Goal: Complete application form: Complete application form

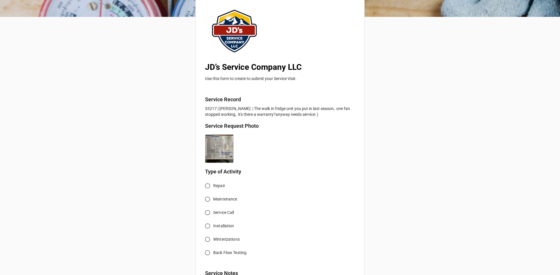
scroll to position [58, 0]
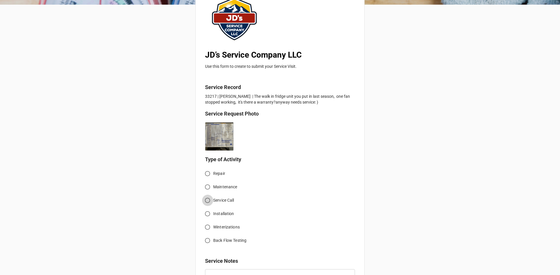
click at [206, 200] on input "Service Call" at bounding box center [207, 200] width 11 height 11
radio input "true"
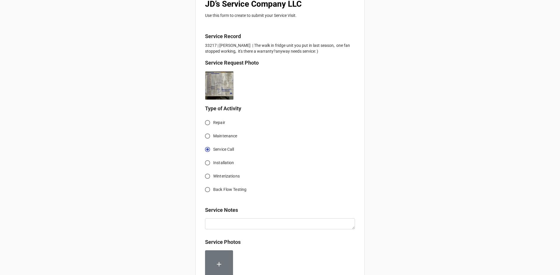
scroll to position [204, 0]
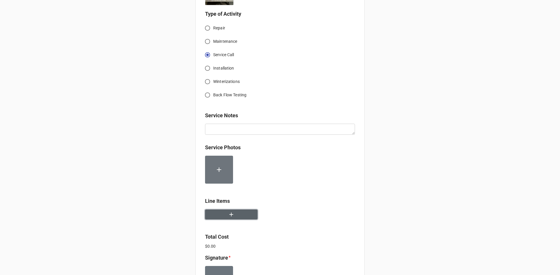
click at [221, 214] on button "button" at bounding box center [231, 215] width 52 height 10
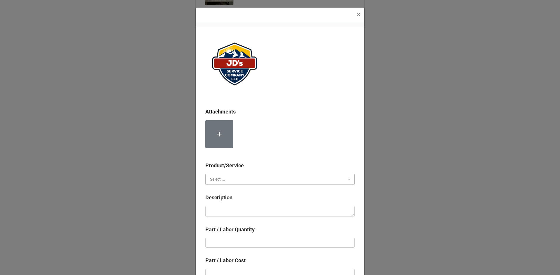
click at [242, 181] on input "text" at bounding box center [280, 179] width 149 height 10
click at [240, 188] on div "Services" at bounding box center [279, 190] width 149 height 11
click at [247, 213] on textarea at bounding box center [279, 211] width 149 height 11
paste textarea "1:00pm-2:00pm; Troubleshoot evaporative fan not working in walk in cooler. Iden…"
type textarea "x"
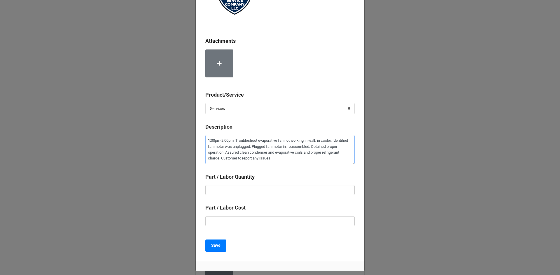
scroll to position [87, 0]
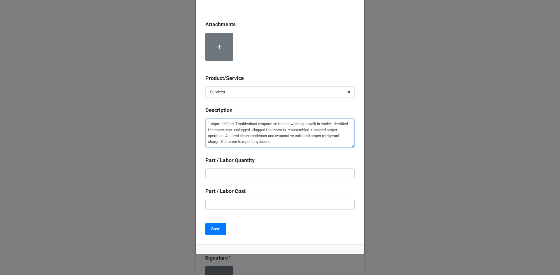
type textarea "1:00pm-2:00pm; Troubleshoot evaporative fan not working in walk in cooler. Iden…"
click at [278, 177] on input "text" at bounding box center [279, 174] width 149 height 10
type textarea "x"
type input "1"
type textarea "x"
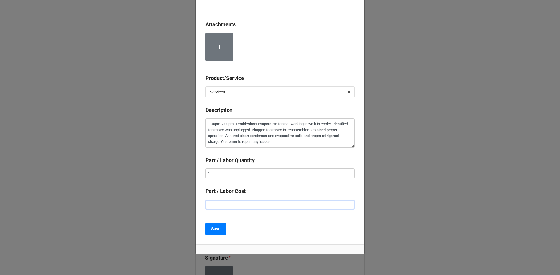
type input "$2.00"
type textarea "x"
type input "$22.00"
type textarea "x"
type input "$225.00"
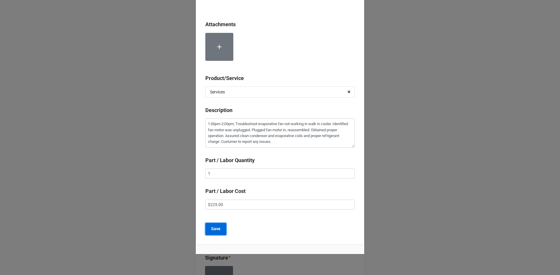
click at [211, 230] on b "Save" at bounding box center [215, 229] width 9 height 6
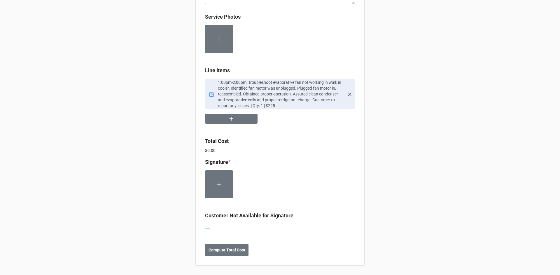
click at [207, 224] on label at bounding box center [207, 224] width 5 height 0
checkbox input "true"
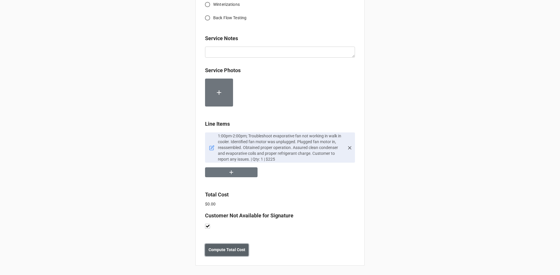
click at [219, 252] on b "Compute Total Cost" at bounding box center [226, 250] width 37 height 6
click at [214, 251] on b "Save" at bounding box center [215, 250] width 9 height 6
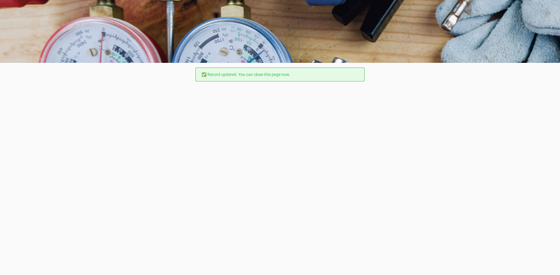
scroll to position [0, 0]
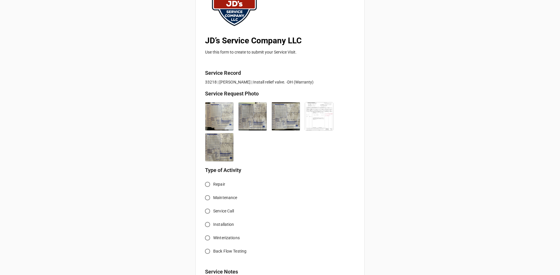
scroll to position [146, 0]
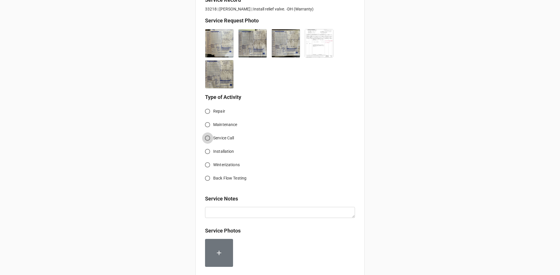
click at [205, 138] on input "Service Call" at bounding box center [207, 138] width 11 height 11
radio input "true"
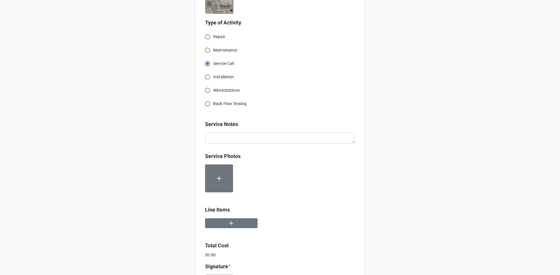
scroll to position [233, 0]
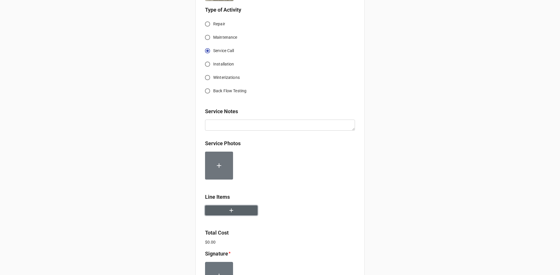
click at [228, 213] on icon "button" at bounding box center [231, 210] width 6 height 6
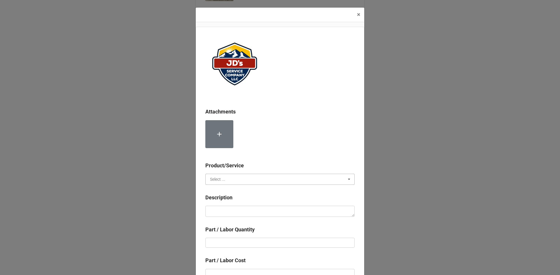
click at [224, 180] on input "text" at bounding box center [280, 179] width 149 height 10
click at [230, 192] on div "Services" at bounding box center [279, 190] width 149 height 11
click at [231, 207] on textarea at bounding box center [279, 211] width 149 height 11
paste textarea "4:00pm-5:00pm; Removed and replaced failed/failing boiler fill valve. Purged sy…"
type textarea "x"
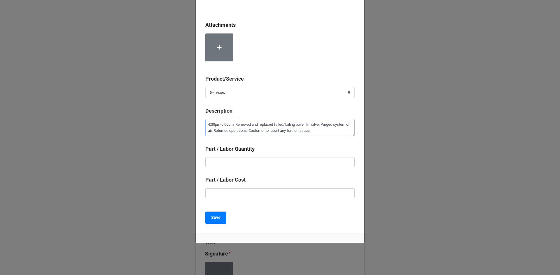
scroll to position [87, 0]
type textarea "4:00pm-5:00pm; Removed and replaced failed/failing boiler fill valve. Purged sy…"
click at [249, 161] on input "text" at bounding box center [279, 162] width 149 height 10
type textarea "x"
type input "1"
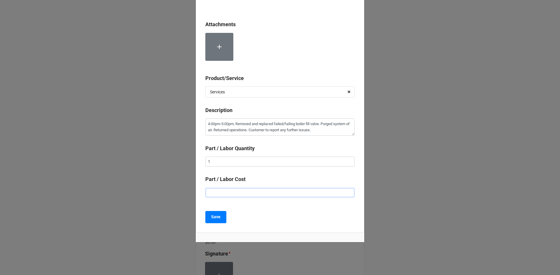
type textarea "x"
type input "$2.00"
type textarea "x"
type input "$22.00"
type textarea "x"
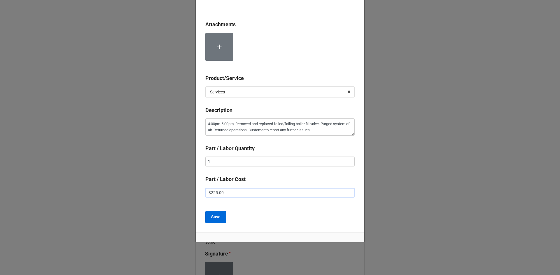
type input "$225.00"
click at [211, 221] on button "Save" at bounding box center [215, 217] width 21 height 12
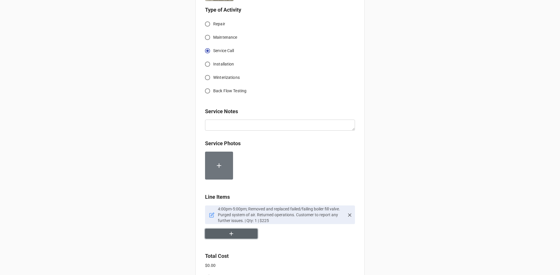
click at [228, 231] on icon "button" at bounding box center [231, 234] width 6 height 6
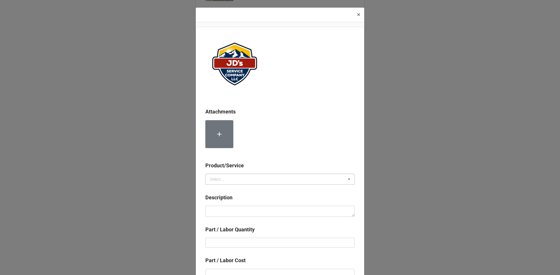
click at [214, 180] on div "Select ..." at bounding box center [217, 179] width 15 height 4
click at [226, 201] on span "Material Cost" at bounding box center [222, 201] width 24 height 5
click at [235, 212] on textarea at bounding box center [279, 211] width 149 height 11
type textarea "x"
type textarea "B"
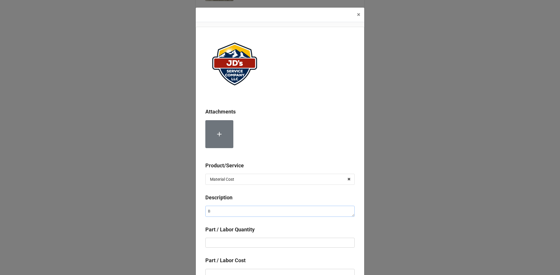
type textarea "x"
type textarea "Bo"
type textarea "x"
type textarea "Boi"
type textarea "x"
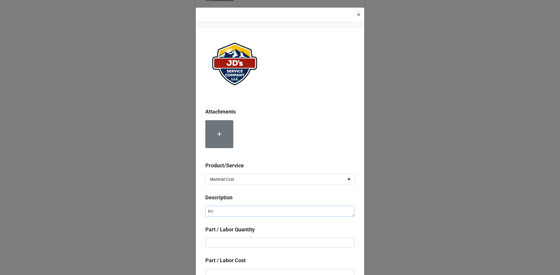
type textarea "Boil"
type textarea "x"
type textarea "Boile"
type textarea "x"
type textarea "Boiler"
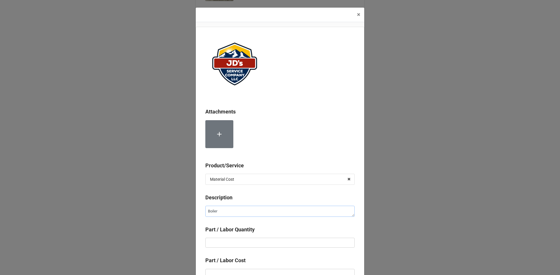
type textarea "x"
type textarea "Boiler"
type textarea "x"
type textarea "Boiler F"
type textarea "x"
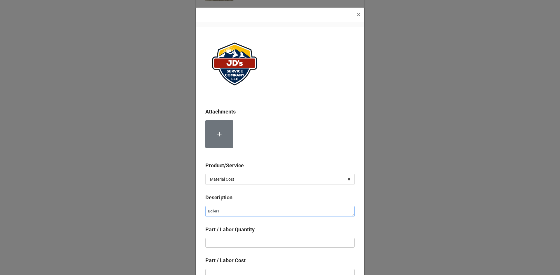
type textarea "Boiler FD"
type textarea "x"
type textarea "Boiler FD="
type textarea "x"
type textarea "Boiler FD"
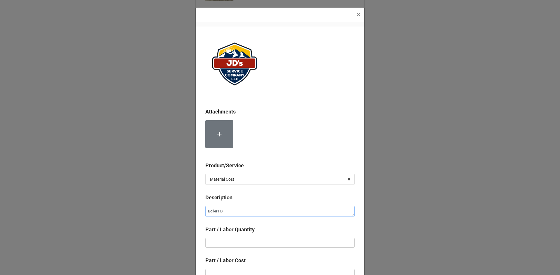
type textarea "x"
type textarea "Boiler F"
type textarea "x"
type textarea "Boiler Fi"
type textarea "x"
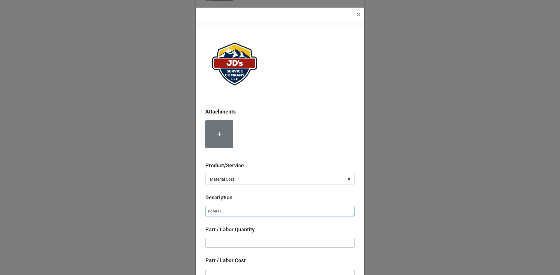
type textarea "Boiler Fil"
type textarea "x"
type textarea "Boiler Fill"
type textarea "x"
type textarea "Boiler Fill"
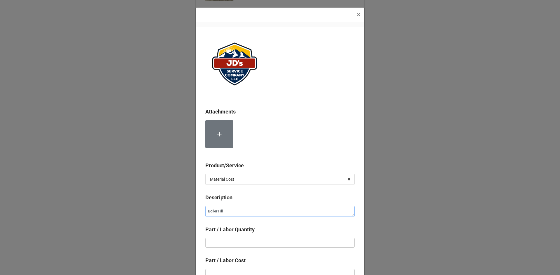
type textarea "x"
type textarea "Boiler Fill B"
type textarea "x"
type textarea "Boiler Fill Ba"
type textarea "x"
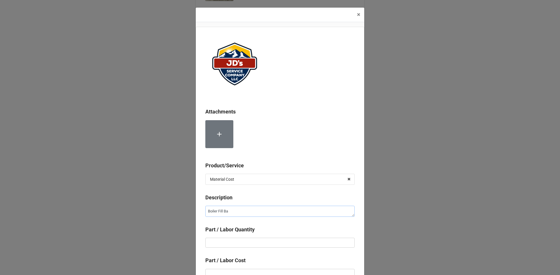
type textarea "Boiler Fill B"
type textarea "x"
type textarea "Boiler Fill"
type textarea "x"
type textarea "Boiler Fill V"
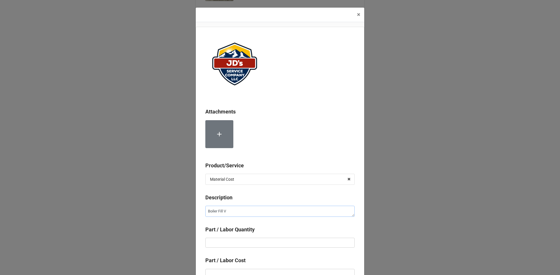
type textarea "x"
type textarea "Boiler Fill Va"
type textarea "x"
type textarea "Boiler Fill Val"
type textarea "x"
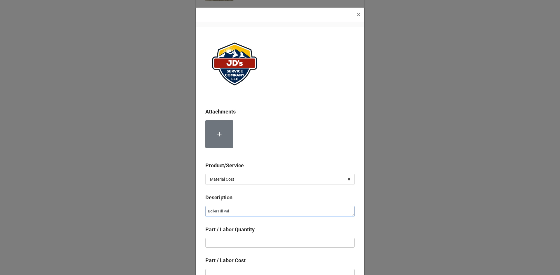
type textarea "Boiler Fill Valv"
type textarea "x"
type textarea "Boiler Fill Valve"
type textarea "x"
type input "1"
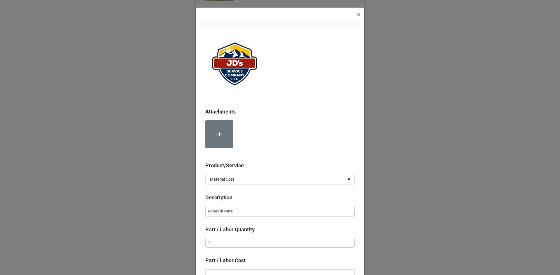
scroll to position [4, 0]
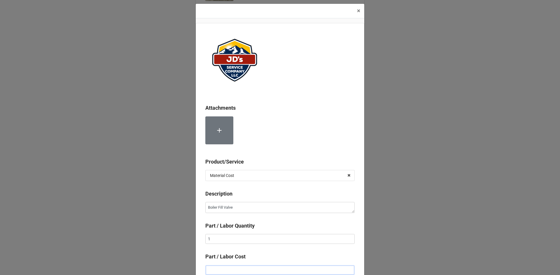
type textarea "x"
type input "$2.00"
type textarea "x"
type input "$26.00"
type textarea "x"
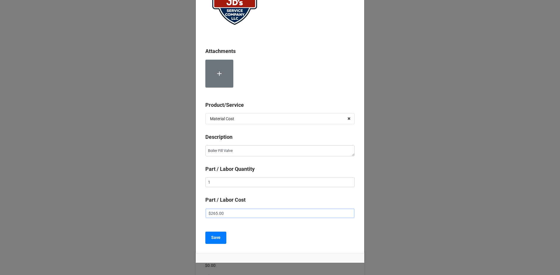
scroll to position [62, 0]
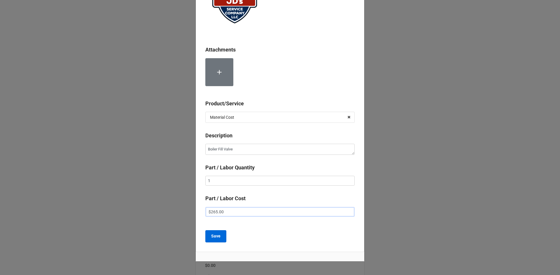
type input "$265.00"
click at [216, 238] on b "Save" at bounding box center [215, 236] width 9 height 6
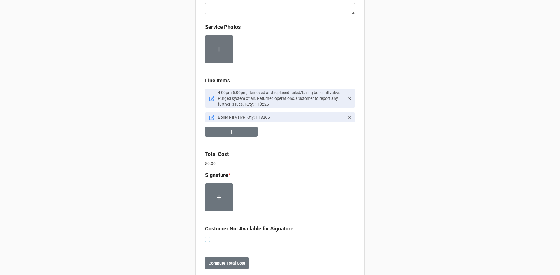
click at [205, 237] on label at bounding box center [207, 237] width 5 height 0
checkbox input "true"
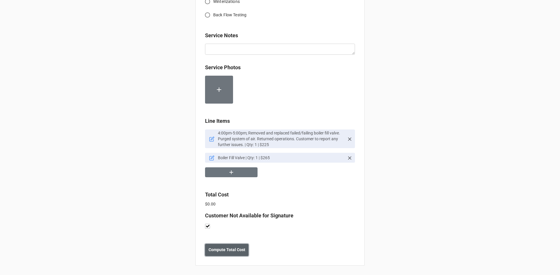
click at [230, 252] on b "Compute Total Cost" at bounding box center [226, 250] width 37 height 6
click at [211, 250] on b "Save" at bounding box center [215, 250] width 9 height 6
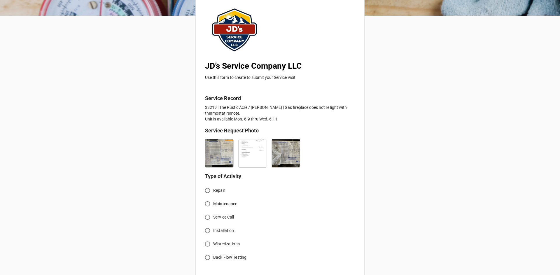
scroll to position [58, 0]
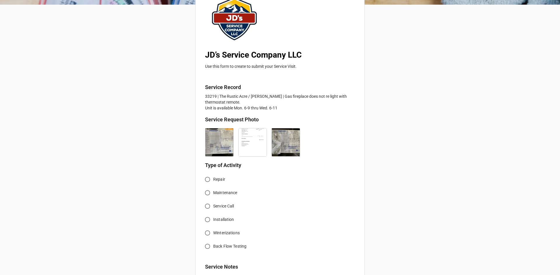
click at [205, 178] on input "Repair" at bounding box center [207, 179] width 11 height 11
radio input "true"
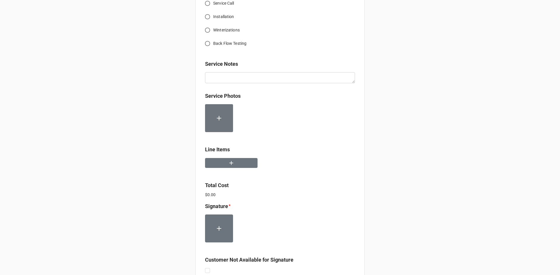
scroll to position [262, 0]
click at [235, 165] on button "button" at bounding box center [231, 162] width 52 height 10
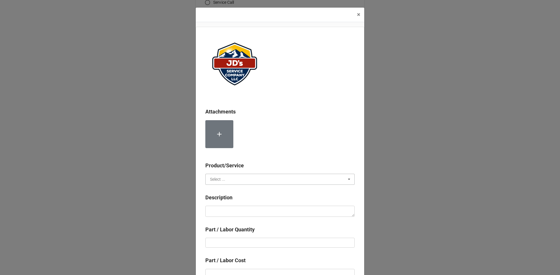
click at [244, 178] on input "text" at bounding box center [280, 179] width 149 height 10
click at [221, 191] on span "Services" at bounding box center [217, 190] width 15 height 5
click at [223, 207] on textarea at bounding box center [279, 211] width 149 height 11
paste textarea "10:00am-11:00am; Removed and replaced previously identified gas valve. Replaced…"
type textarea "x"
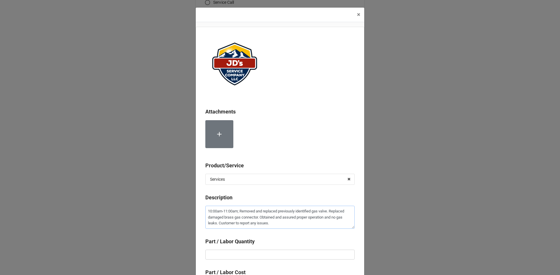
type textarea "10:00am-11:00am; Removed and replaced previously identified gas valve. Replaced…"
click at [260, 253] on input "text" at bounding box center [279, 255] width 149 height 10
type textarea "x"
type input "1"
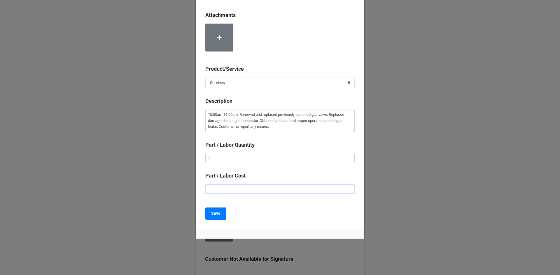
type textarea "x"
type input "$2.00"
type textarea "x"
type input "$22.00"
type textarea "x"
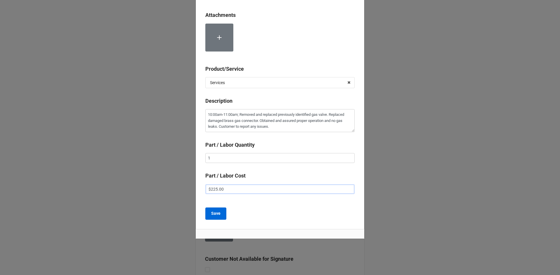
type input "$225.00"
click at [209, 211] on button "Save" at bounding box center [215, 214] width 21 height 12
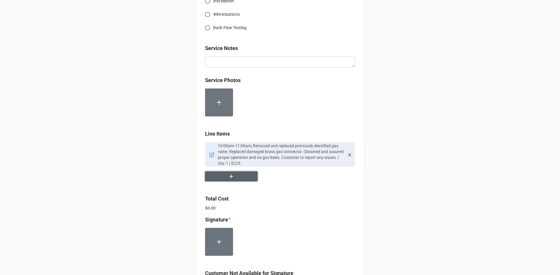
scroll to position [291, 0]
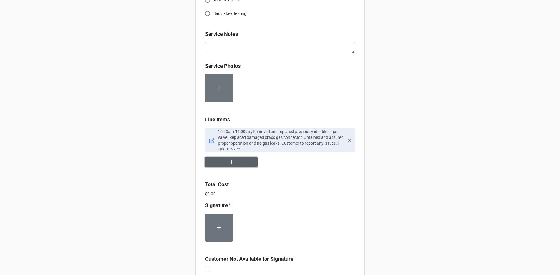
click at [236, 162] on button "button" at bounding box center [231, 162] width 52 height 10
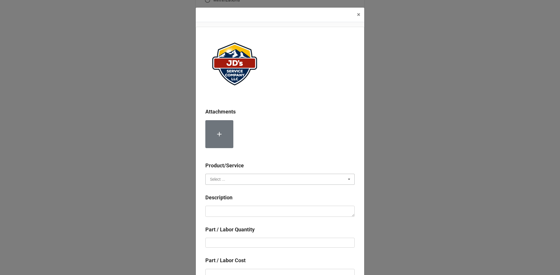
click at [231, 174] on input "text" at bounding box center [280, 179] width 149 height 10
click at [243, 202] on div "Material Cost" at bounding box center [279, 201] width 149 height 11
click at [245, 212] on textarea at bounding box center [279, 211] width 149 height 11
type textarea "x"
type textarea "M"
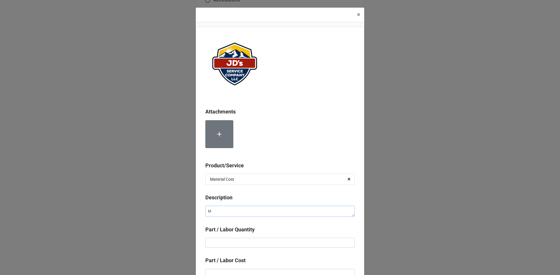
type textarea "x"
type textarea "Mi"
type textarea "x"
type textarea "Mil"
type textarea "x"
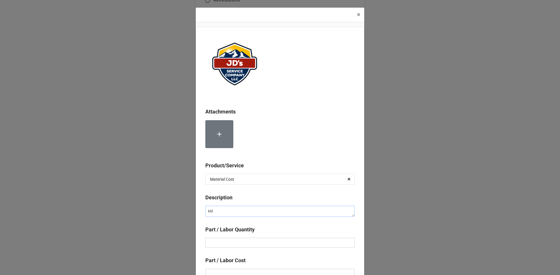
type textarea "Mill"
type textarea "x"
type textarea "[PERSON_NAME]"
type textarea "x"
type textarea "Milliv"
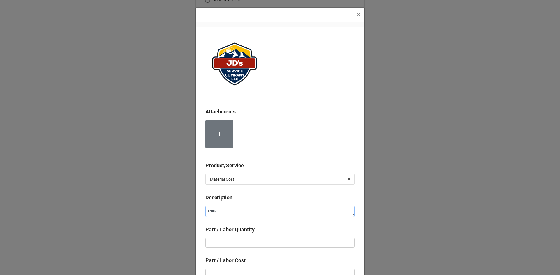
type textarea "x"
type textarea "Millivo"
type textarea "x"
type textarea "Millivoi"
type textarea "x"
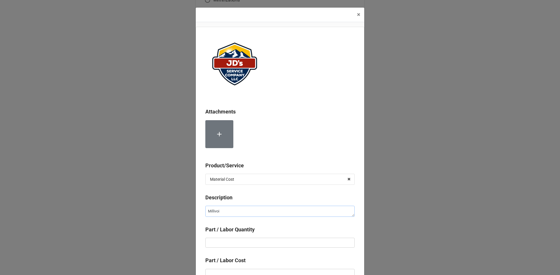
type textarea "Millivoil"
type textarea "x"
type textarea "Millivoild"
type textarea "x"
type textarea "Millivoil"
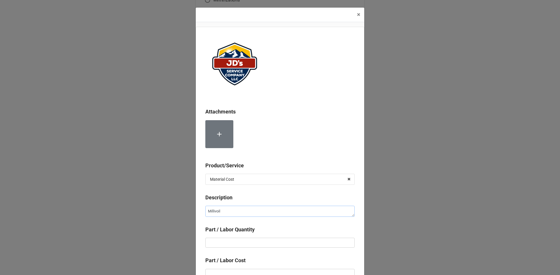
type textarea "x"
type textarea "Millivoilt"
type textarea "x"
type textarea "Millivoilt"
type textarea "x"
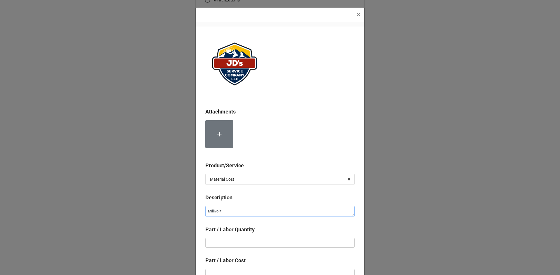
type textarea "Millivoilt"
type textarea "x"
type textarea "Millivoil"
type textarea "x"
type textarea "Millivoi"
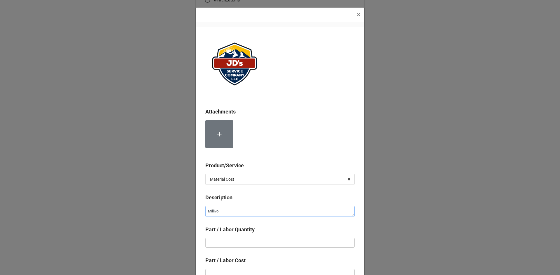
type textarea "x"
type textarea "Millivo"
type textarea "x"
type textarea "[PERSON_NAME]"
type textarea "x"
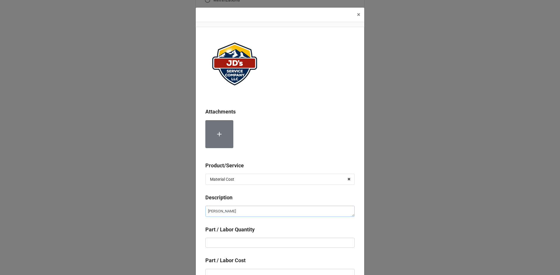
type textarea "Millivolt"
type textarea "x"
type textarea "Millivolt"
type textarea "x"
type textarea "Millivolt G"
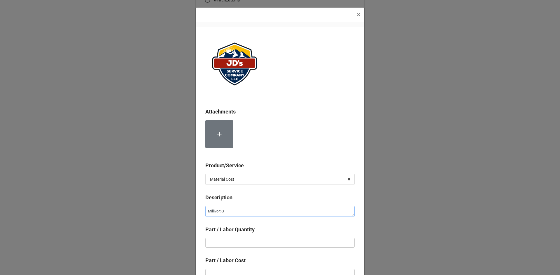
type textarea "x"
type textarea "Millivolt Ga"
type textarea "x"
type textarea "Millivolt Gas"
type textarea "x"
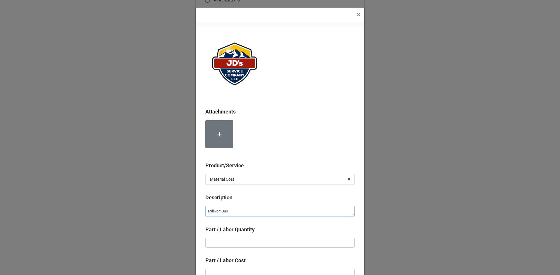
type textarea "Millivolt Gas"
type textarea "x"
type textarea "Millivolt Gas B"
type textarea "x"
type textarea "Millivolt Gas"
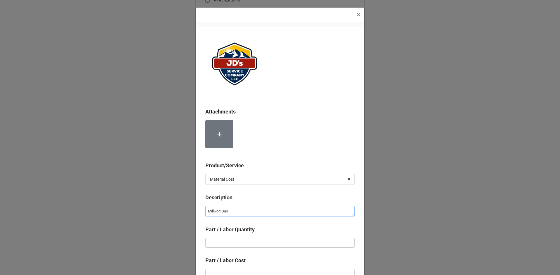
type textarea "x"
type textarea "Millivolt Gas V"
type textarea "x"
type textarea "Millivolt Gas Va"
type textarea "x"
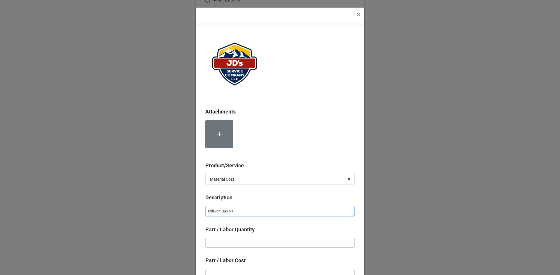
type textarea "Millivolt Gas Val"
type textarea "x"
type textarea "Millivolt Gas Valv"
type textarea "x"
type textarea "Millivolt Gas Valve"
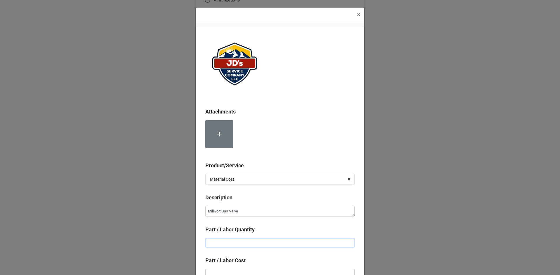
type textarea "x"
type input "2"
type textarea "x"
type input "23"
type textarea "x"
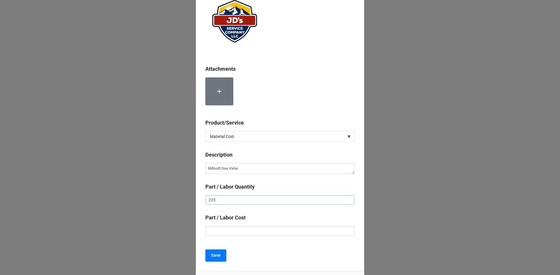
scroll to position [58, 0]
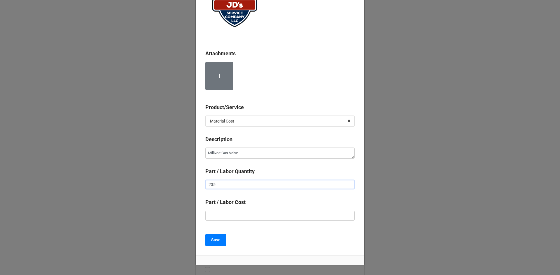
type input "235"
click at [255, 220] on input "text" at bounding box center [279, 216] width 149 height 10
type textarea "x"
type input "$1.00"
drag, startPoint x: 215, startPoint y: 186, endPoint x: 200, endPoint y: 187, distance: 14.6
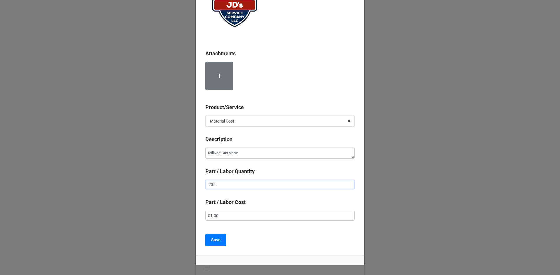
click at [200, 187] on div "Attachments Product/Service Material Cost Services Material Cost Description Mi…" at bounding box center [280, 113] width 168 height 288
type textarea "x"
type input "1"
type textarea "x"
type input "$2.00"
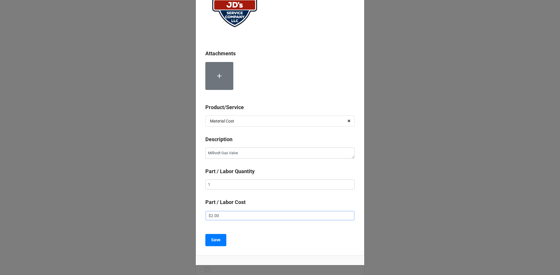
type textarea "x"
type input "$22.00"
type textarea "x"
type input "$225.00"
click at [217, 241] on b "Save" at bounding box center [215, 240] width 9 height 6
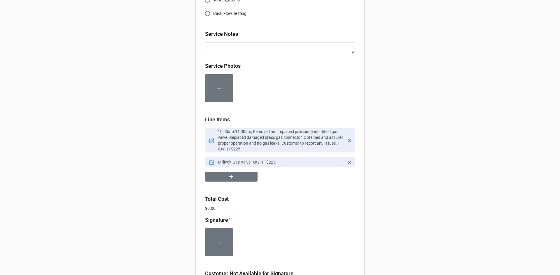
click at [211, 163] on icon at bounding box center [212, 161] width 3 height 3
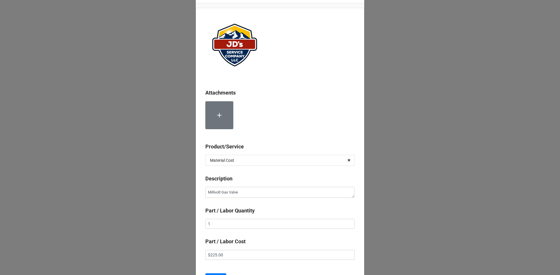
scroll to position [29, 0]
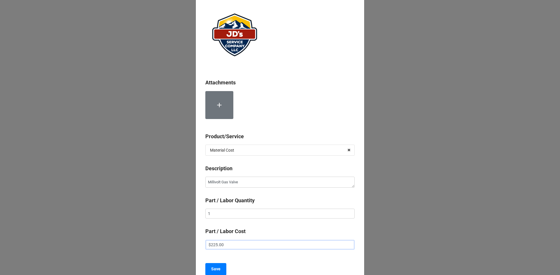
click at [213, 246] on input "$225.00" at bounding box center [279, 245] width 149 height 10
type textarea "x"
type input "$25.00"
type textarea "x"
type input "$235.00"
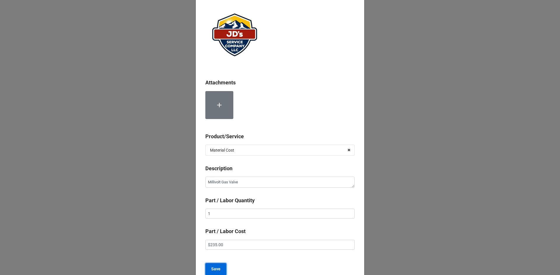
click at [217, 266] on b "Save" at bounding box center [215, 269] width 9 height 6
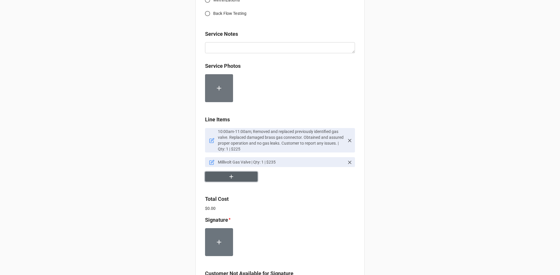
click at [240, 175] on button "button" at bounding box center [231, 177] width 52 height 10
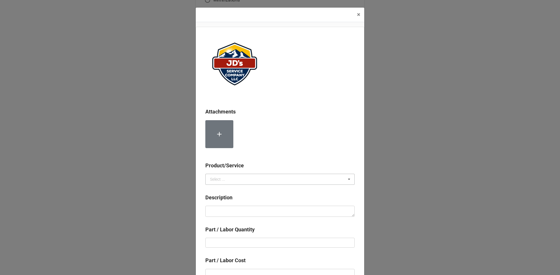
click at [216, 180] on div "Select ..." at bounding box center [217, 179] width 15 height 4
click at [223, 203] on span "Material Cost" at bounding box center [222, 201] width 24 height 5
click at [239, 214] on textarea at bounding box center [279, 211] width 149 height 11
type textarea "x"
type textarea "3"
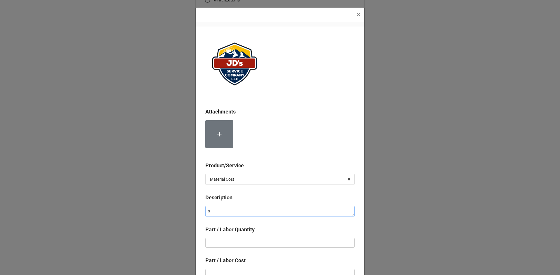
type textarea "x"
type textarea "3/"
type textarea "x"
type textarea "3/8"
type textarea "x"
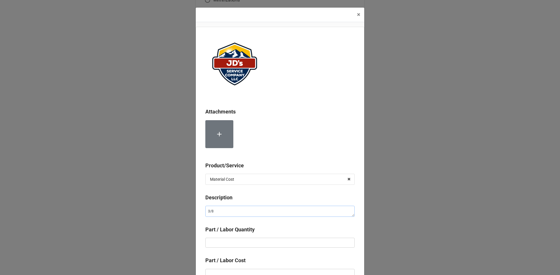
type textarea "3/8""
type textarea "x"
type textarea "3/8""
type textarea "x"
type textarea "3/8" x"
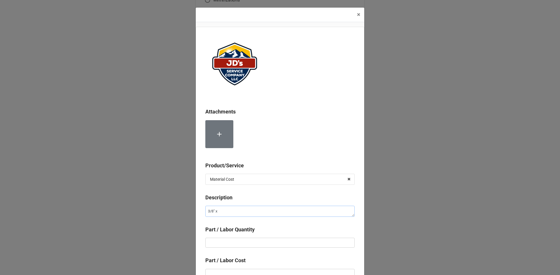
type textarea "x"
type textarea "3/8" x"
type textarea "x"
type textarea "3/8" x 3"
type textarea "x"
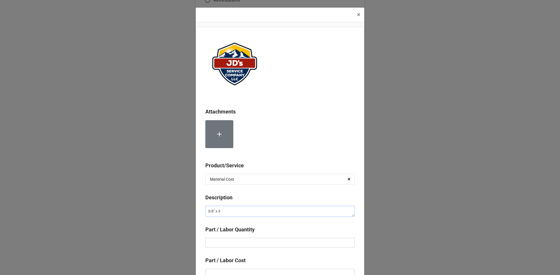
type textarea "3/8" x 3/"
type textarea "x"
type textarea "3/8" x 3/8"
type textarea "x"
type textarea "3/8" x 3/8""
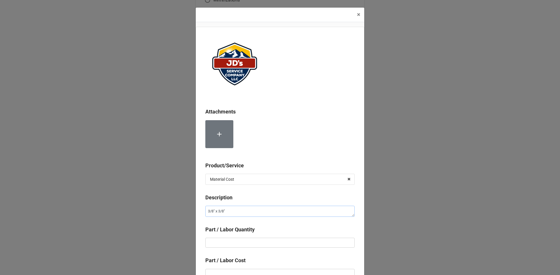
type textarea "x"
type textarea "3/8" x 3/8""
type textarea "x"
type textarea "3/8" x 3/8" B"
type textarea "x"
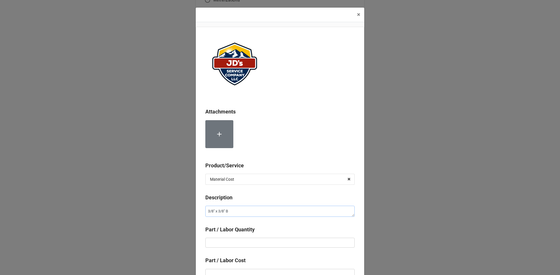
type textarea "3/8" x 3/8" Br"
type textarea "x"
type textarea "3/8" x 3/8" Bra"
type textarea "x"
type textarea "3/8" x 3/8" Bras"
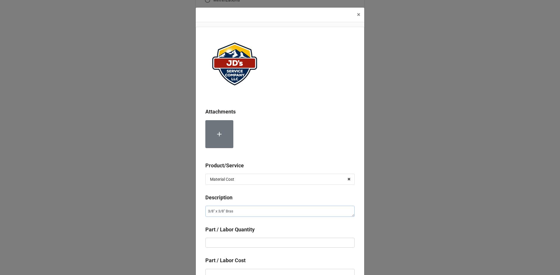
type textarea "x"
type textarea "3/8" x 3/8" Brass"
type textarea "x"
type textarea "3/8" x 3/8" Brass"
type textarea "x"
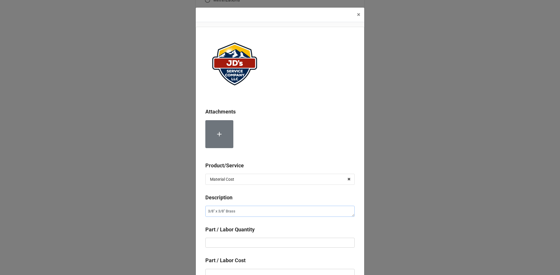
type textarea "3/8" x 3/8" Brass C"
type textarea "x"
type textarea "3/8" x 3/8" Brass Co"
type textarea "x"
type textarea "3/8" x 3/8" Brass Con"
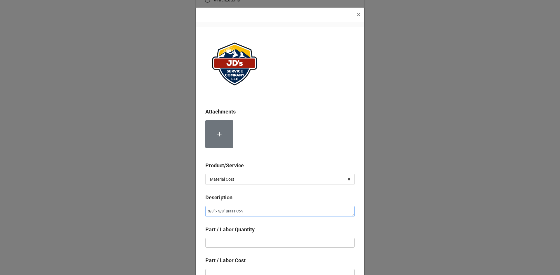
type textarea "x"
type textarea "3/8" x 3/8" Brass Conn"
type textarea "x"
type textarea "3/8" x 3/8" Brass Conne"
type textarea "x"
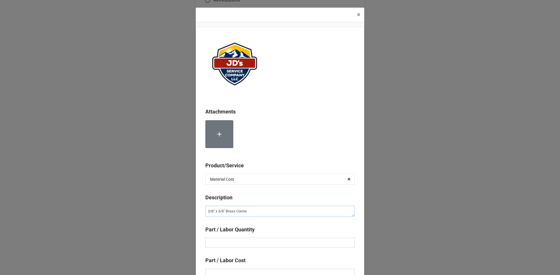
type textarea "3/8" x 3/8" Brass Connec"
type textarea "x"
type textarea "3/8" x 3/8" Brass Connect"
type textarea "x"
type textarea "3/8" x 3/8" Brass Connecto"
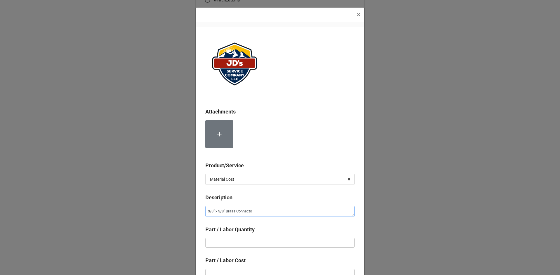
type textarea "x"
type textarea "3/8" x 3/8" Brass Connector"
type textarea "x"
type input "1"
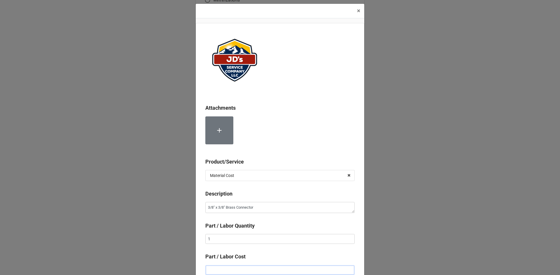
type textarea "x"
type input "$1.00"
type textarea "x"
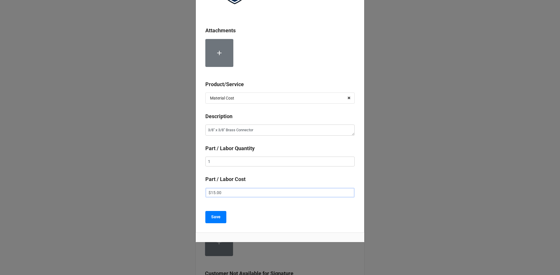
scroll to position [85, 0]
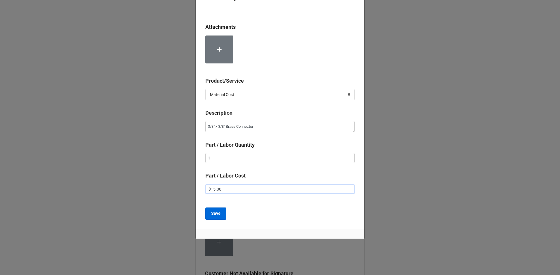
type input "$15.00"
click at [215, 215] on b "Save" at bounding box center [215, 214] width 9 height 6
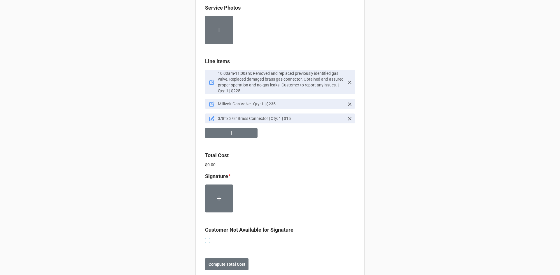
click at [206, 238] on label at bounding box center [207, 238] width 5 height 0
checkbox input "true"
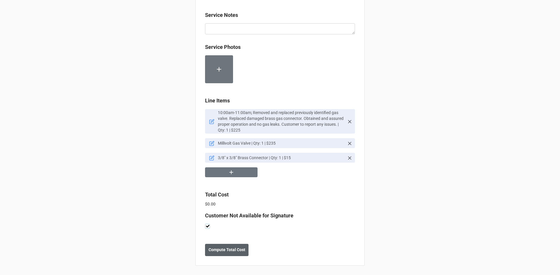
scroll to position [311, 0]
click at [226, 253] on b "Compute Total Cost" at bounding box center [226, 250] width 37 height 6
click at [211, 250] on b "Save" at bounding box center [215, 250] width 9 height 6
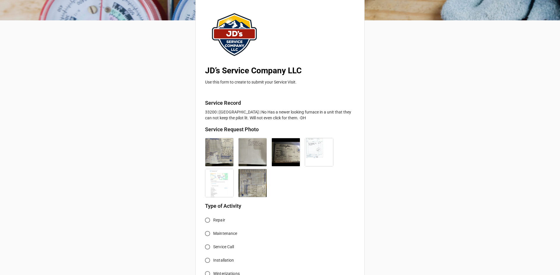
scroll to position [58, 0]
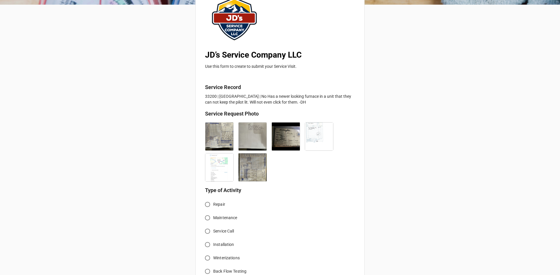
click at [205, 205] on input "Repair" at bounding box center [207, 204] width 11 height 11
radio input "true"
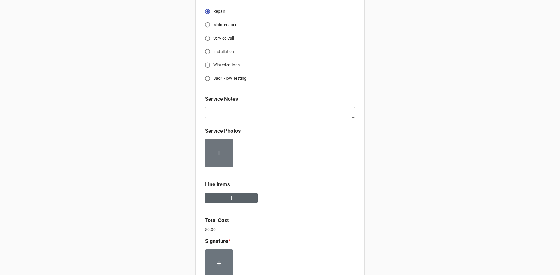
scroll to position [262, 0]
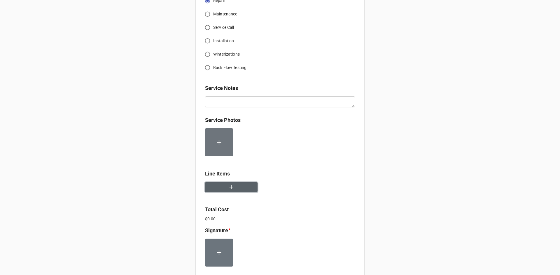
click at [228, 191] on icon "button" at bounding box center [231, 187] width 6 height 6
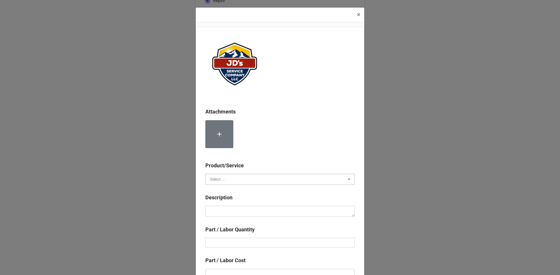
click at [239, 182] on input "text" at bounding box center [280, 179] width 149 height 10
click at [231, 192] on div "Services" at bounding box center [279, 190] width 149 height 11
click at [237, 208] on textarea at bounding box center [279, 211] width 149 height 11
paste textarea "11:15am-12:45pm; Service Address: Same as above Removed and replaced previously…"
type textarea "x"
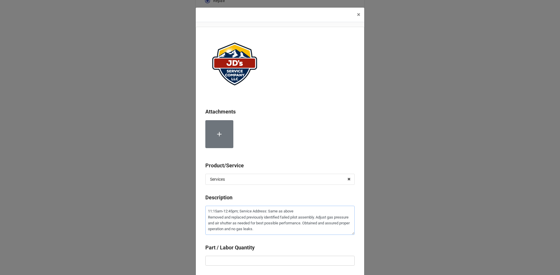
type textarea "11:15am-12:45pm; Service Address: Same as above Removed and replaced previously…"
click at [260, 259] on input "text" at bounding box center [279, 261] width 149 height 10
type textarea "x"
type input "1"
type textarea "x"
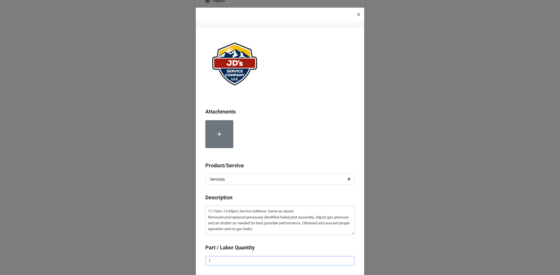
type input "1."
type textarea "x"
type input "1.5"
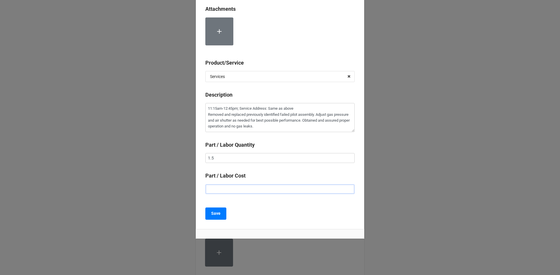
type textarea "x"
type input "$2.00"
type textarea "x"
type input "$22.00"
type textarea "x"
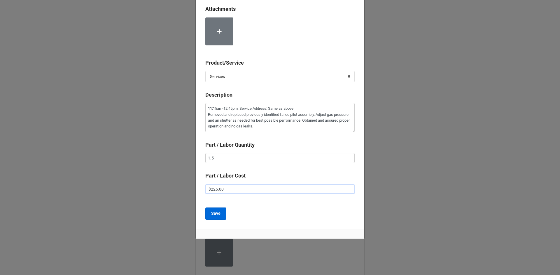
type input "$225.00"
click at [214, 214] on b "Save" at bounding box center [215, 214] width 9 height 6
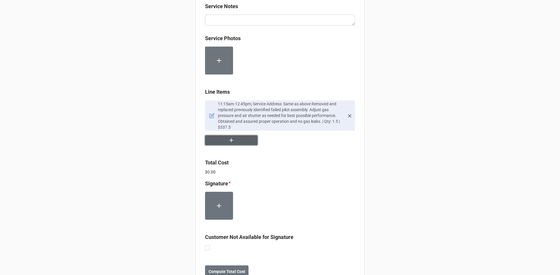
scroll to position [350, 0]
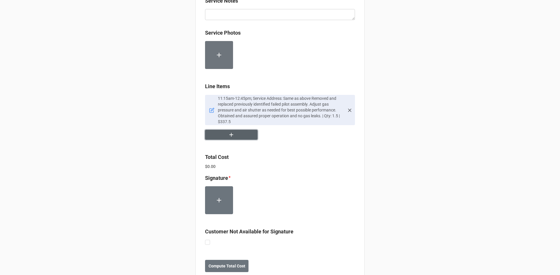
click at [229, 136] on icon "button" at bounding box center [231, 135] width 4 height 4
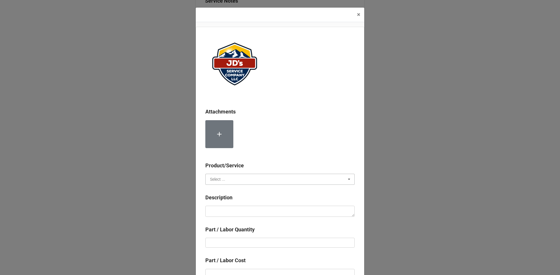
click at [231, 177] on input "text" at bounding box center [280, 179] width 149 height 10
click at [238, 200] on div "Material Cost" at bounding box center [279, 201] width 149 height 11
click at [239, 211] on textarea at bounding box center [279, 211] width 149 height 11
type textarea "x"
type textarea "P"
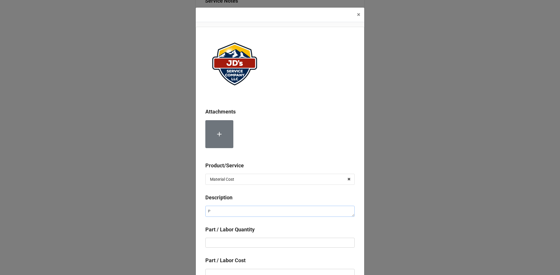
type textarea "x"
type textarea "Pi"
type textarea "x"
type textarea "Pil"
type textarea "x"
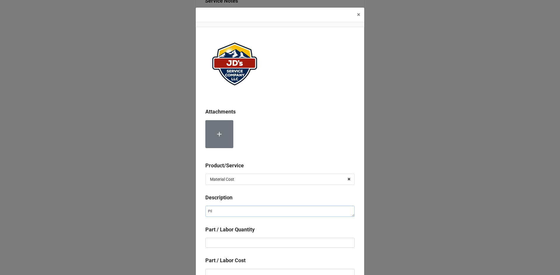
type textarea "Pilo"
type textarea "x"
type textarea "Pilot"
type textarea "x"
type textarea "Pilot"
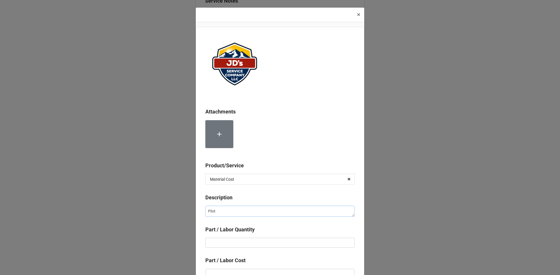
type textarea "x"
type textarea "Pilot A"
type textarea "x"
type textarea "Pilot As"
type textarea "x"
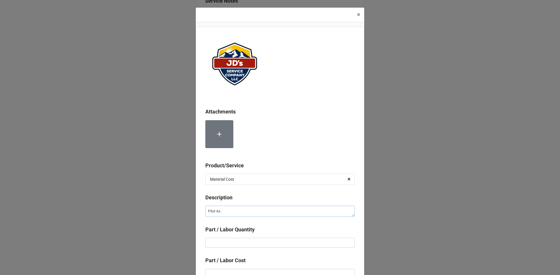
type textarea "Pilot Ass"
type textarea "x"
type textarea "Pilot Asse"
type textarea "x"
type textarea "Pilot Assem"
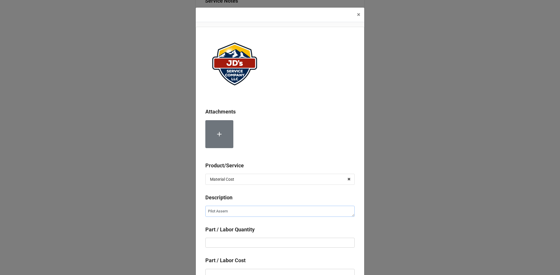
type textarea "x"
type textarea "Pilot Assemb"
type textarea "x"
type textarea "Pilot Assembl"
type textarea "x"
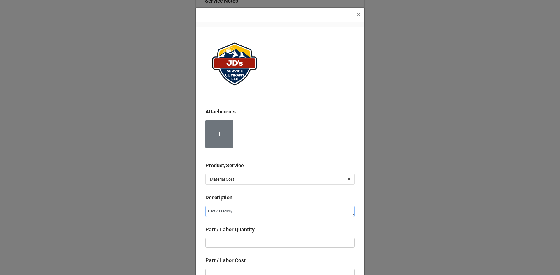
type textarea "Pilot Assembly"
click at [248, 243] on input "text" at bounding box center [279, 243] width 149 height 10
type textarea "x"
type input "1"
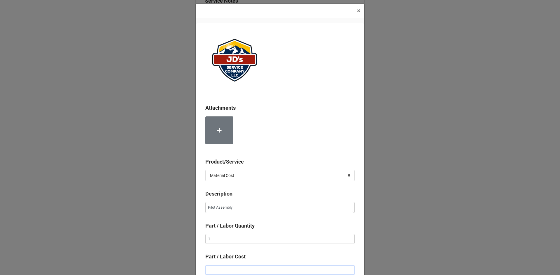
type textarea "x"
type input "$1.00"
type textarea "x"
type input "$17.00"
type textarea "x"
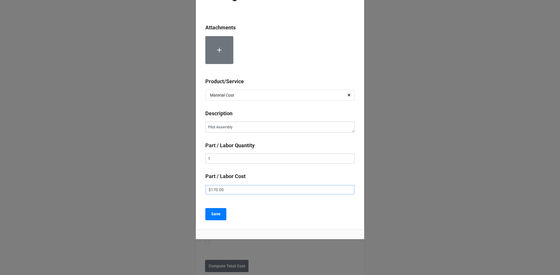
scroll to position [85, 0]
type input "$170.00"
click at [214, 214] on b "Save" at bounding box center [215, 214] width 9 height 6
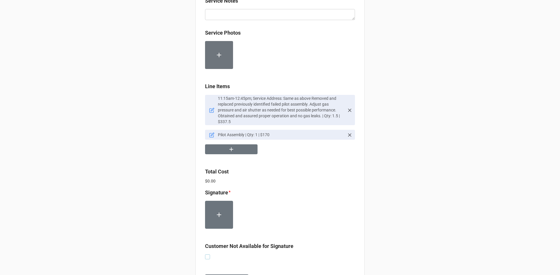
click at [205, 255] on label at bounding box center [207, 255] width 5 height 0
checkbox input "true"
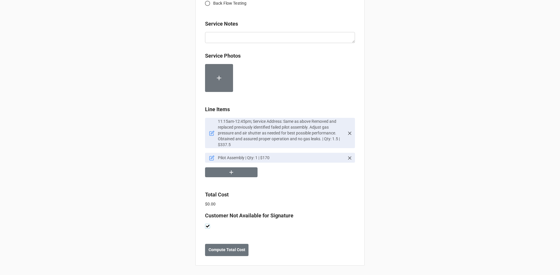
scroll to position [327, 0]
click at [222, 251] on b "Compute Total Cost" at bounding box center [226, 250] width 37 height 6
click at [216, 252] on b "Save" at bounding box center [215, 250] width 9 height 6
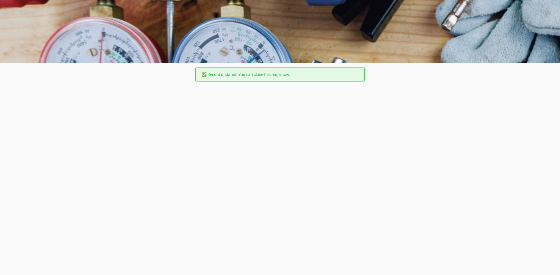
scroll to position [0, 0]
